Goal: Task Accomplishment & Management: Use online tool/utility

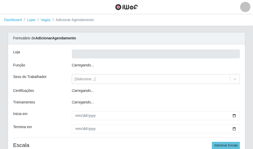
type input "Rede Econômico - Prata"
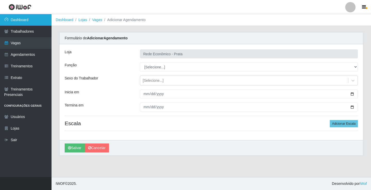
click at [20, 23] on link "Dashboard" at bounding box center [25, 20] width 51 height 12
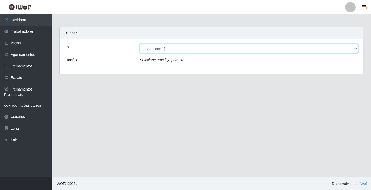
click at [253, 49] on select "[Selecione...] Rede Econômico - Prata" at bounding box center [249, 48] width 218 height 9
select select "192"
click at [140, 44] on select "[Selecione...] Rede Econômico - Prata" at bounding box center [249, 48] width 218 height 9
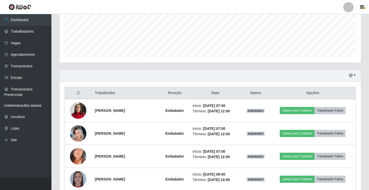
scroll to position [154, 0]
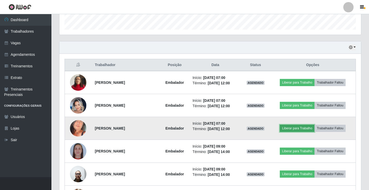
click at [253, 132] on button "Liberar para Trabalho" at bounding box center [297, 128] width 35 height 7
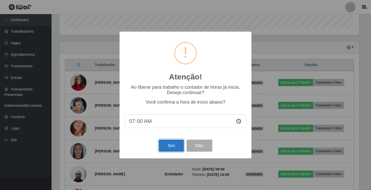
click at [165, 144] on button "Sim" at bounding box center [171, 146] width 25 height 12
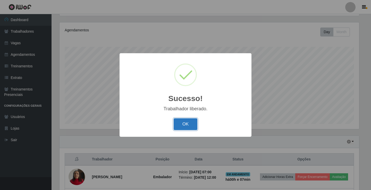
click at [189, 124] on button "OK" at bounding box center [185, 124] width 24 height 12
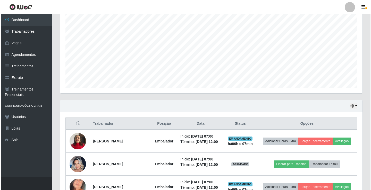
scroll to position [137, 0]
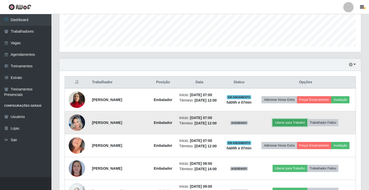
click at [253, 123] on button "Liberar para Trabalho" at bounding box center [290, 122] width 35 height 7
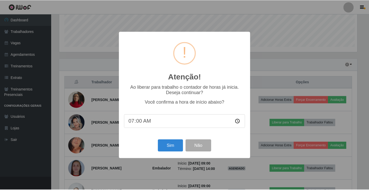
scroll to position [107, 299]
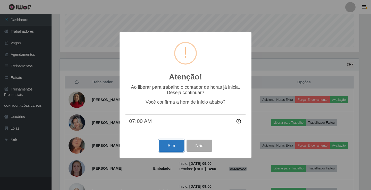
click at [180, 144] on button "Sim" at bounding box center [171, 146] width 25 height 12
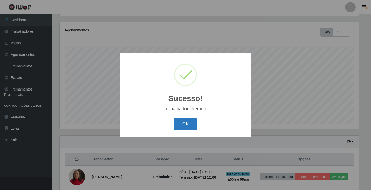
click at [174, 126] on button "OK" at bounding box center [185, 124] width 24 height 12
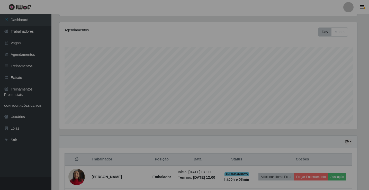
scroll to position [107, 302]
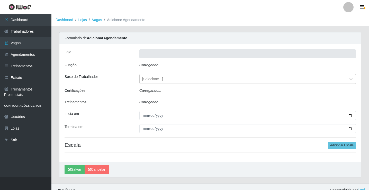
type input "Rede Econômico - Prata"
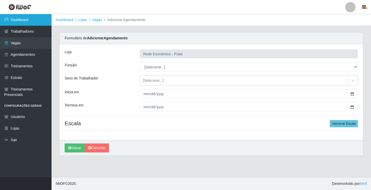
click at [47, 18] on link "Dashboard" at bounding box center [25, 20] width 51 height 12
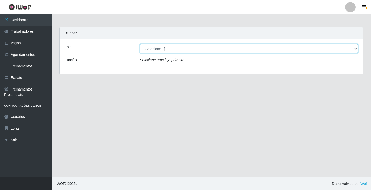
click at [356, 50] on select "[Selecione...] Rede Econômico - Prata" at bounding box center [249, 48] width 218 height 9
select select "192"
click at [140, 44] on select "[Selecione...] Rede Econômico - Prata" at bounding box center [249, 48] width 218 height 9
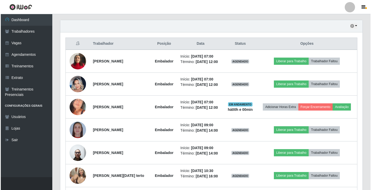
scroll to position [180, 0]
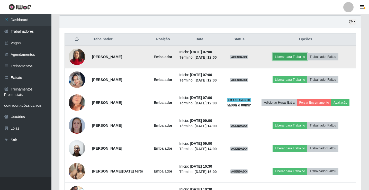
click at [292, 59] on button "Liberar para Trabalho" at bounding box center [290, 56] width 35 height 7
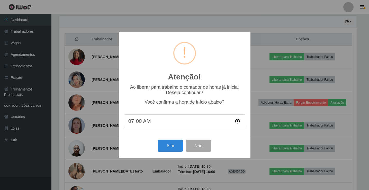
scroll to position [107, 299]
click at [171, 147] on button "Sim" at bounding box center [171, 146] width 25 height 12
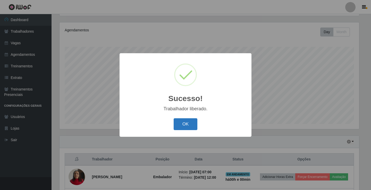
click at [185, 125] on button "OK" at bounding box center [185, 124] width 24 height 12
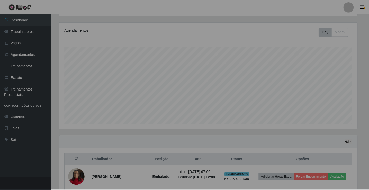
scroll to position [107, 302]
